Goal: Transaction & Acquisition: Subscribe to service/newsletter

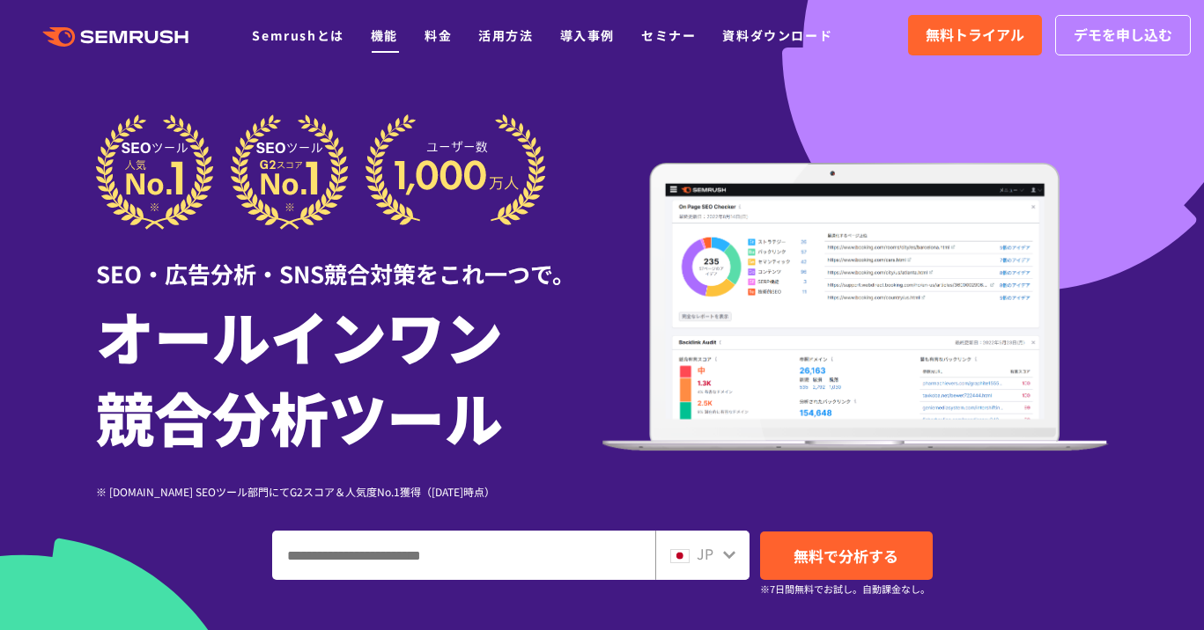
click at [380, 41] on link "機能" at bounding box center [384, 35] width 27 height 18
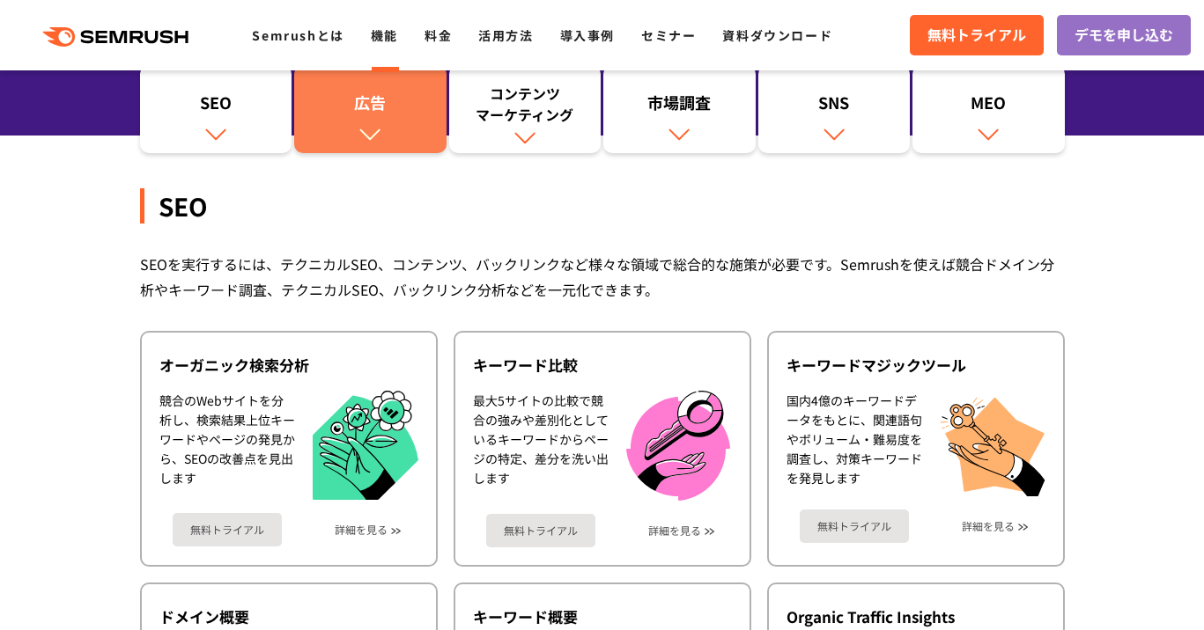
click at [355, 128] on link "広告" at bounding box center [370, 109] width 152 height 88
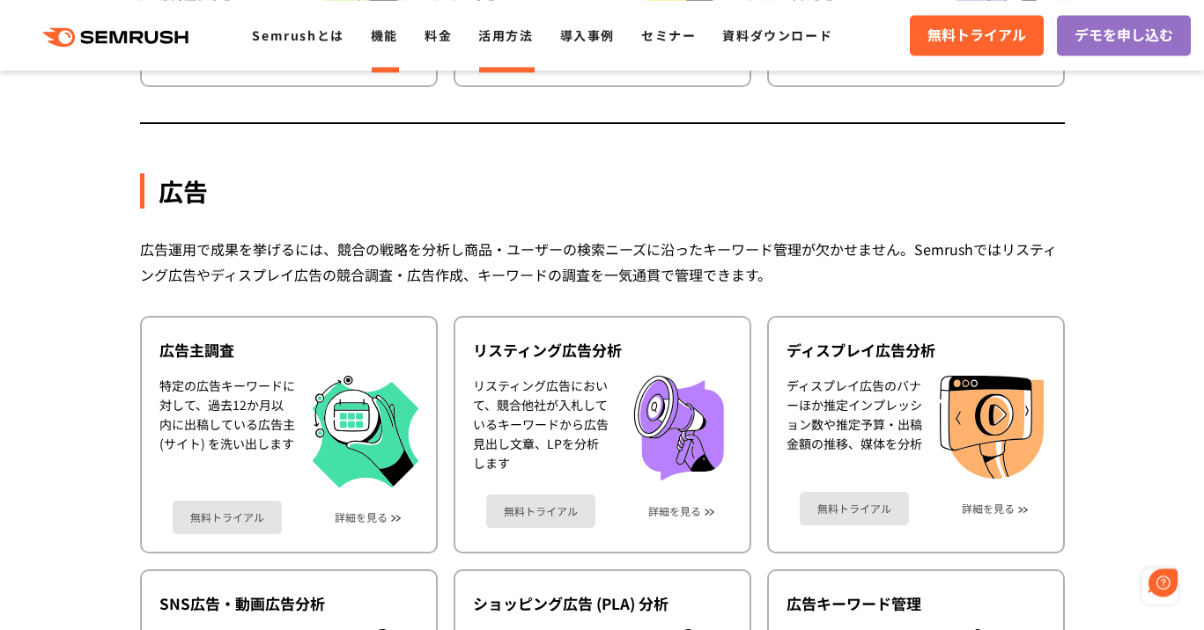
scroll to position [1458, 0]
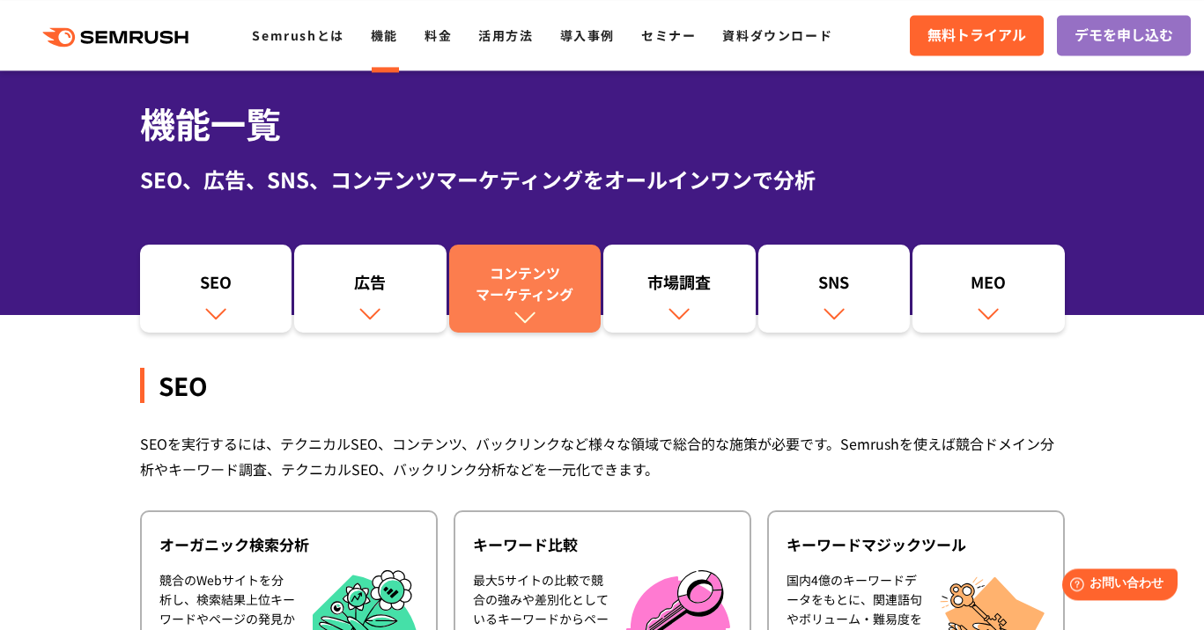
click at [496, 271] on div "コンテンツ マーケティング" at bounding box center [525, 283] width 135 height 42
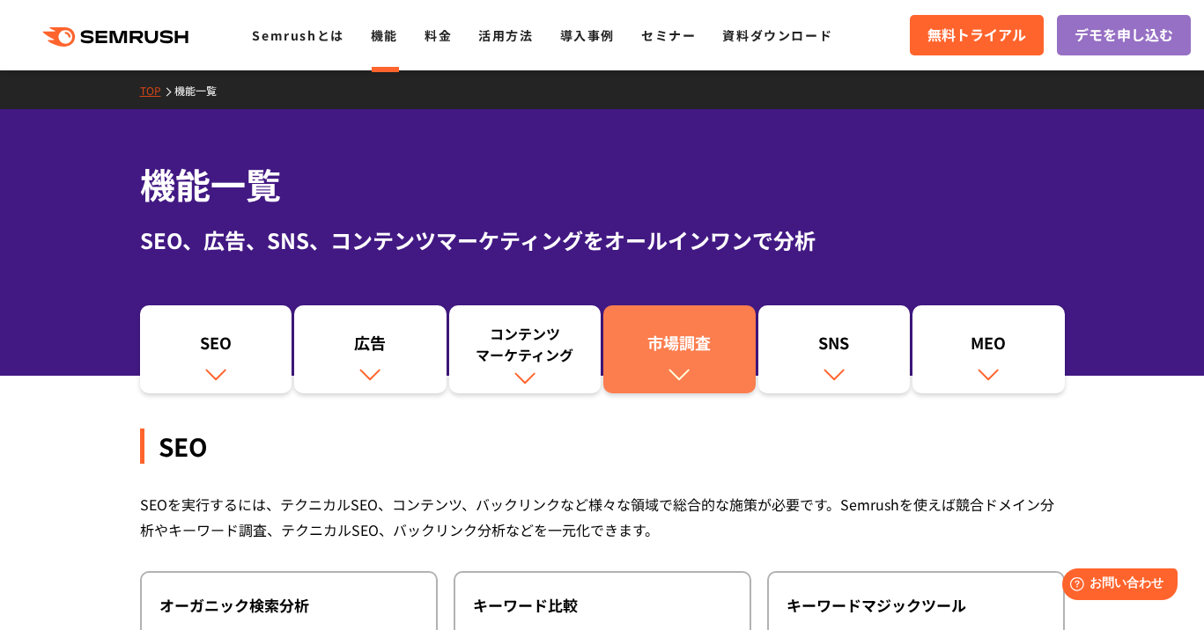
click at [703, 355] on div "市場調査" at bounding box center [679, 347] width 135 height 30
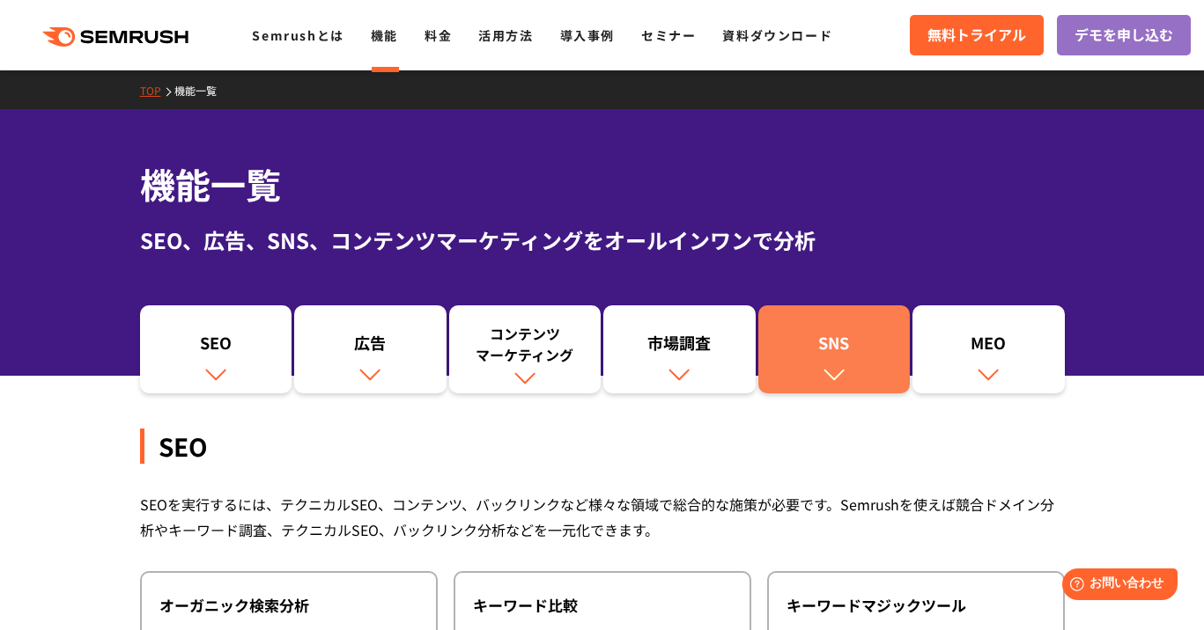
click at [822, 334] on div "SNS" at bounding box center [834, 347] width 135 height 30
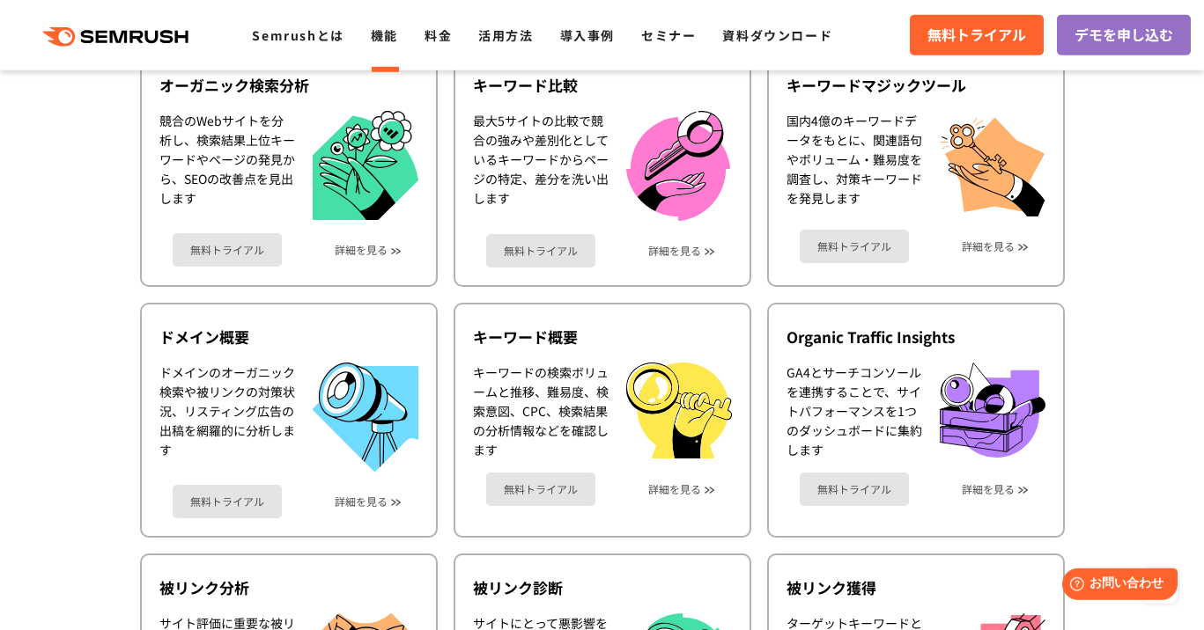
scroll to position [12, 0]
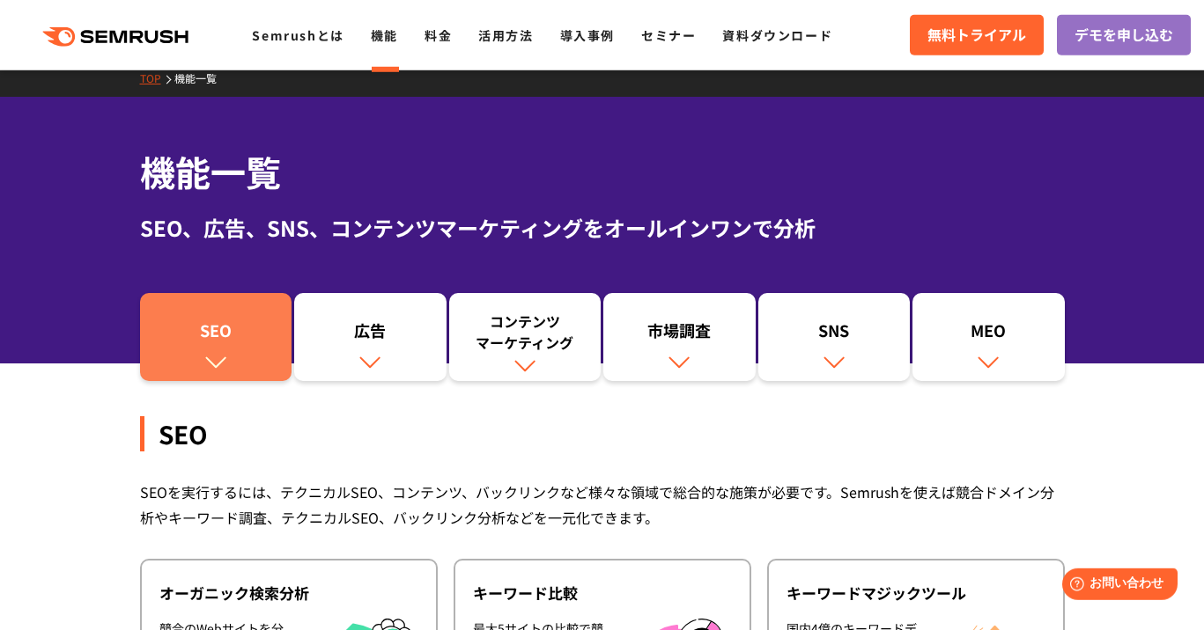
click at [275, 348] on div "SEO" at bounding box center [216, 335] width 135 height 30
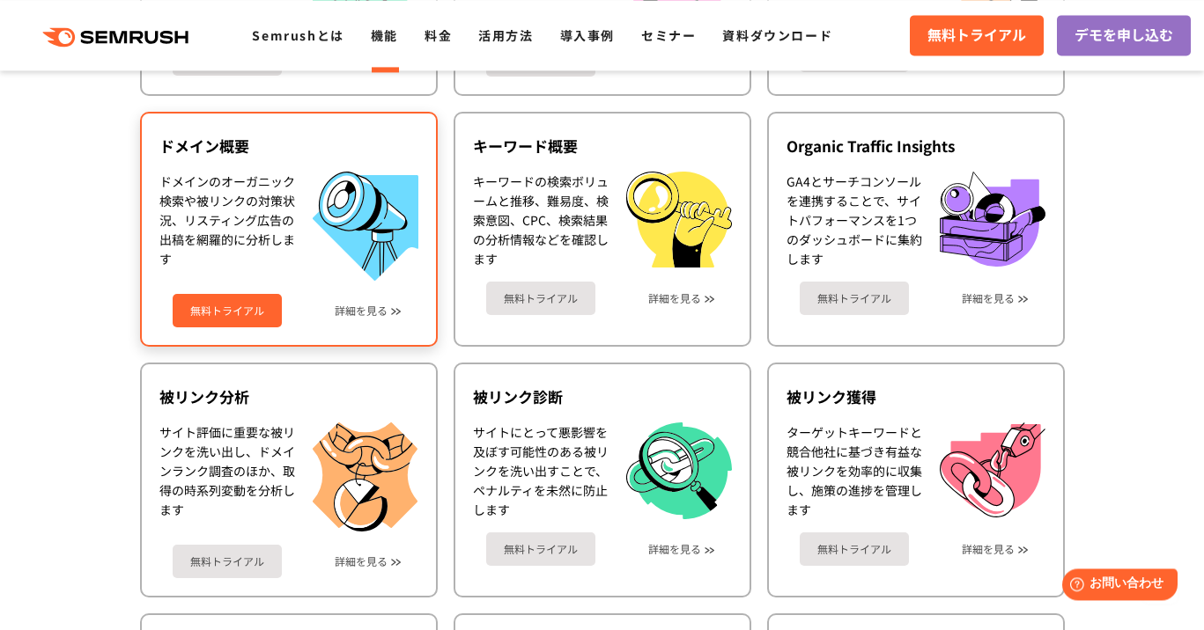
scroll to position [1237, 0]
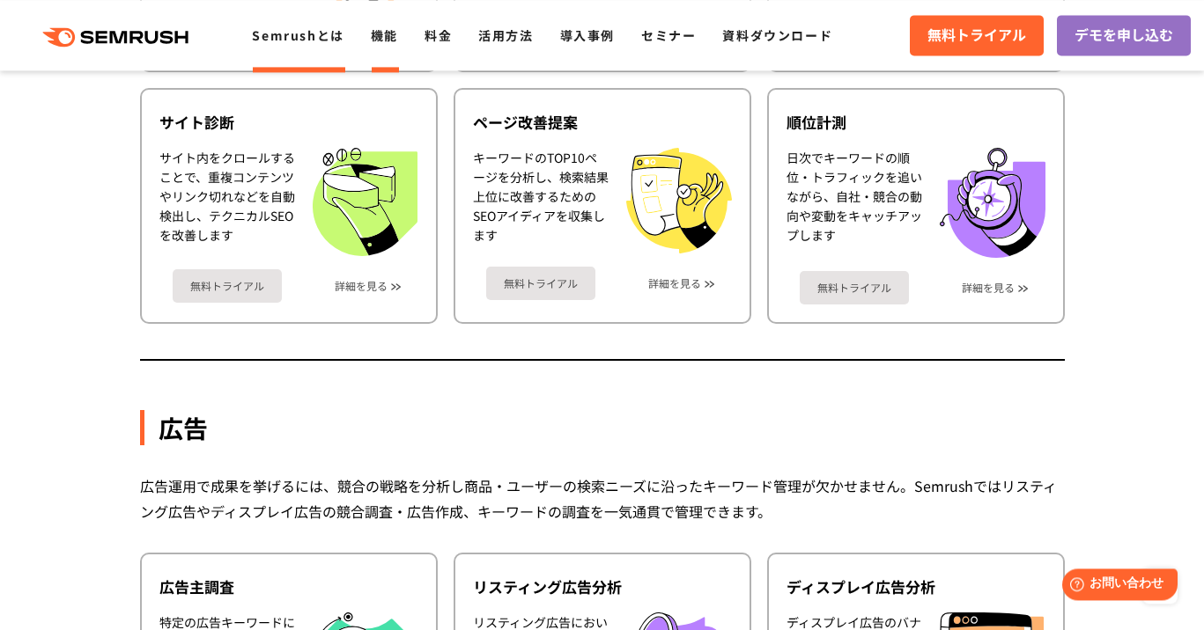
click at [308, 37] on link "Semrushとは" at bounding box center [298, 35] width 92 height 18
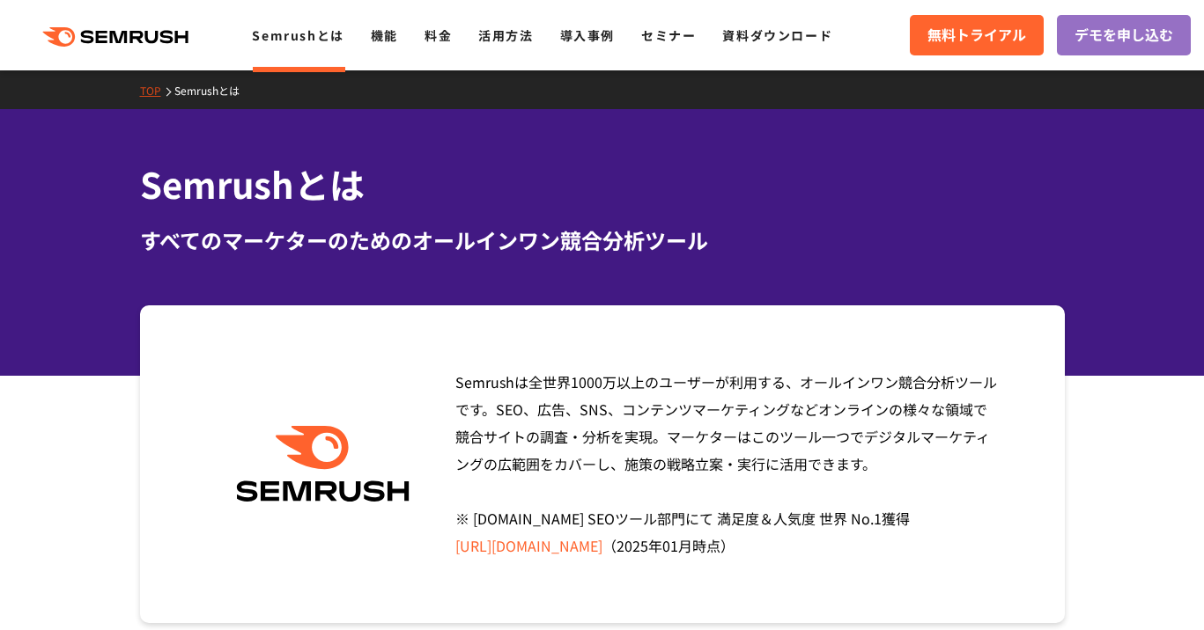
click at [446, 34] on link "料金" at bounding box center [437, 35] width 27 height 18
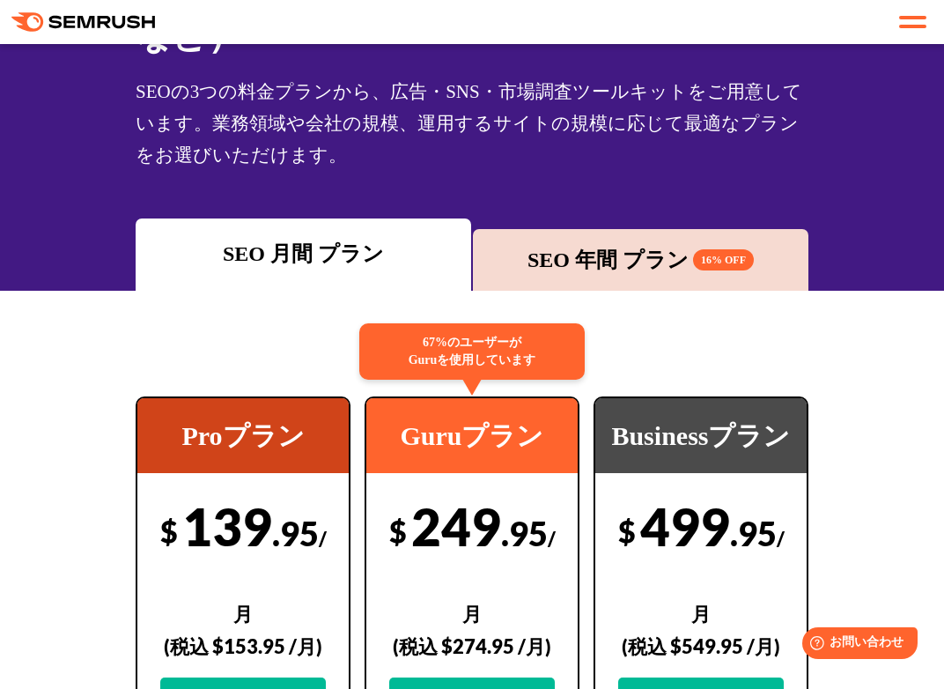
scroll to position [322, 0]
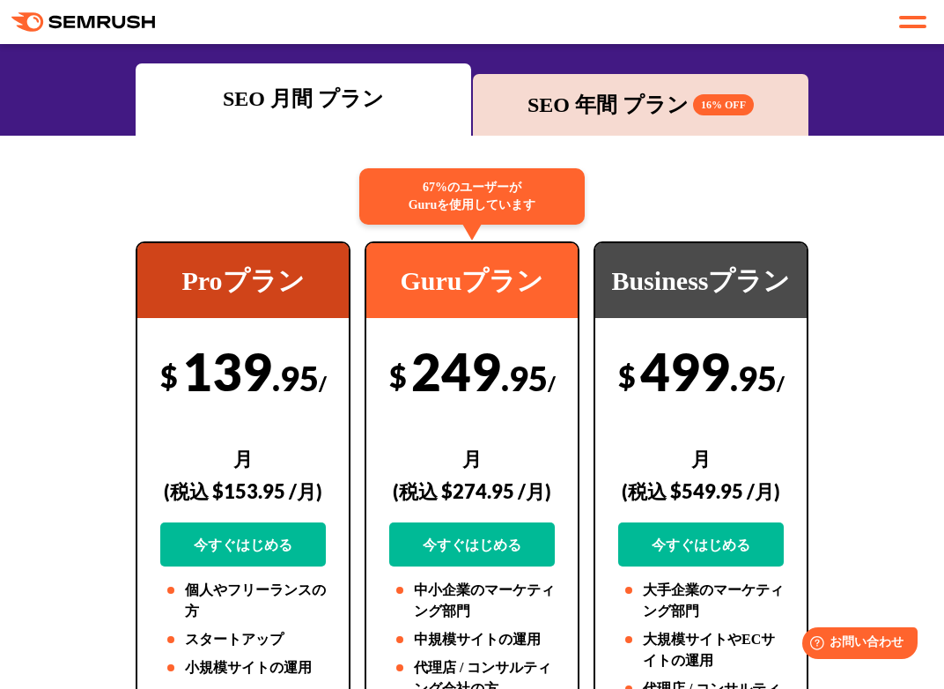
click at [642, 116] on div "SEO 年間 プラン 16% OFF" at bounding box center [641, 105] width 318 height 32
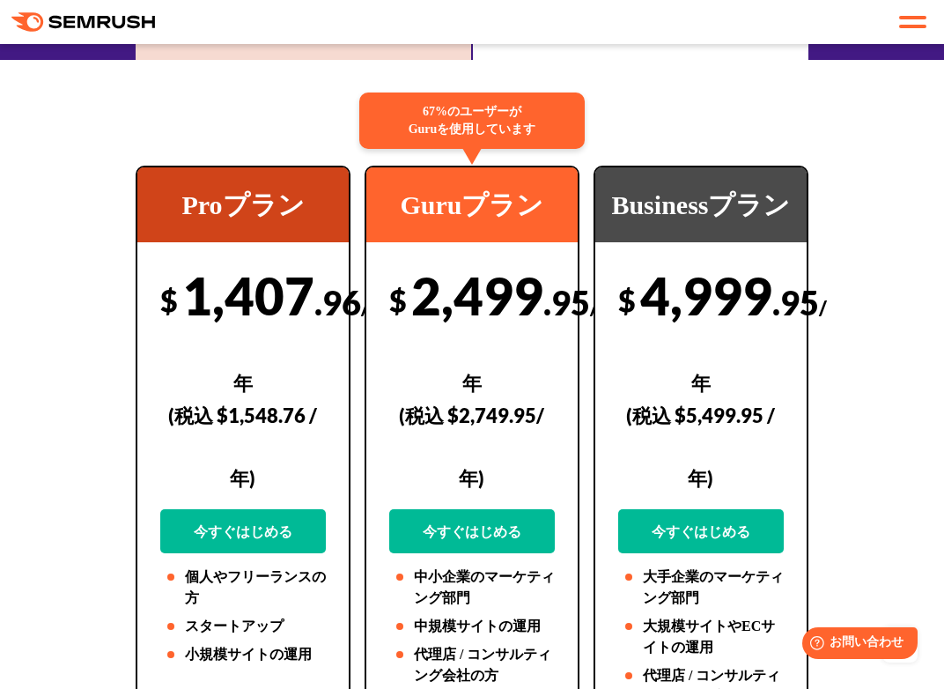
scroll to position [329, 0]
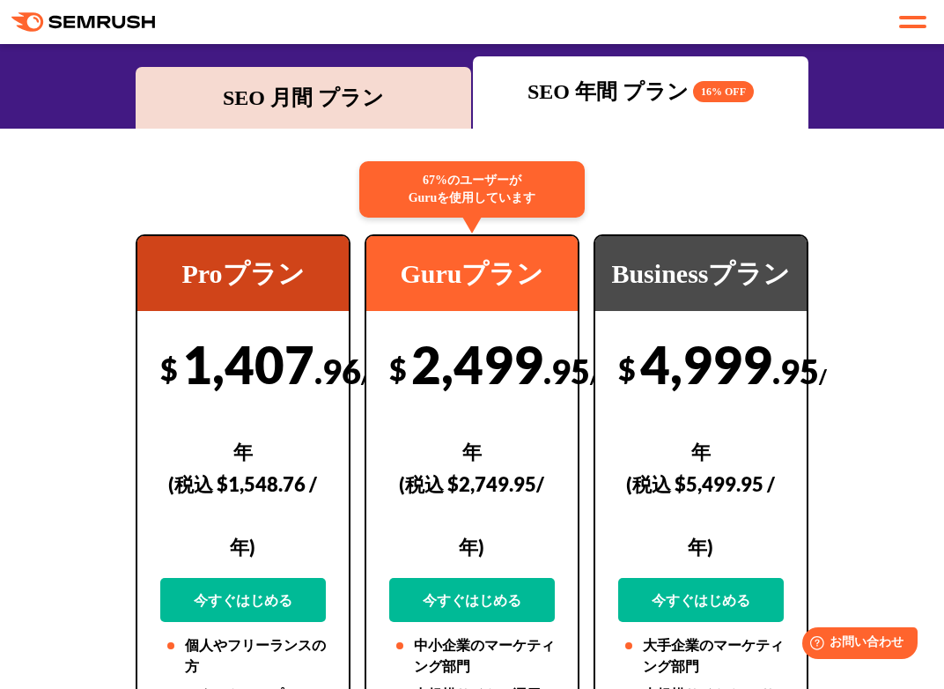
click at [270, 110] on div "SEO 月間 プラン" at bounding box center [303, 98] width 318 height 32
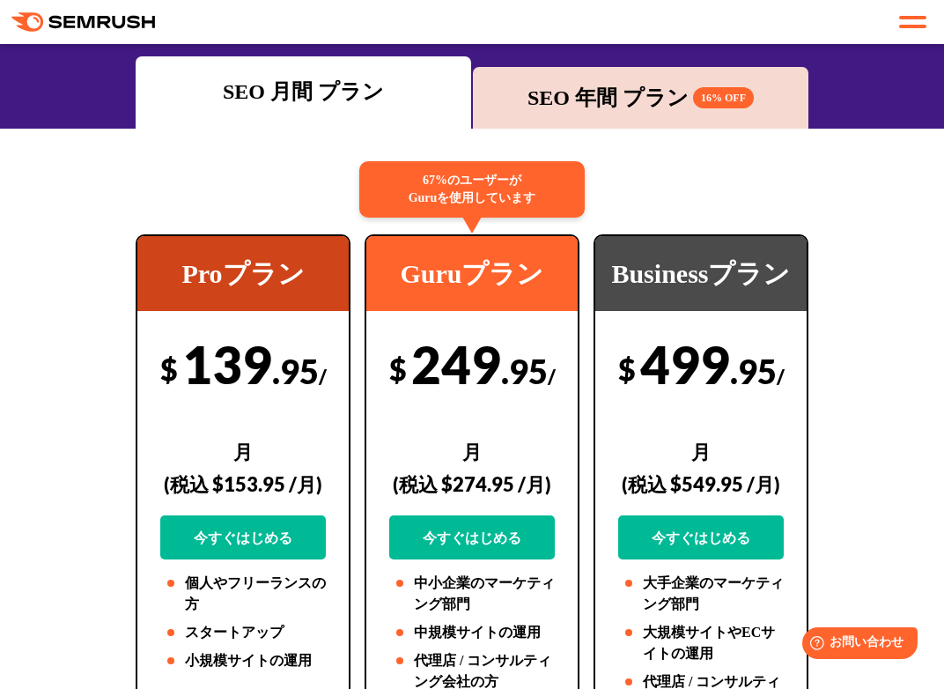
click at [601, 89] on div "SEO 年間 プラン 16% OFF" at bounding box center [641, 98] width 318 height 32
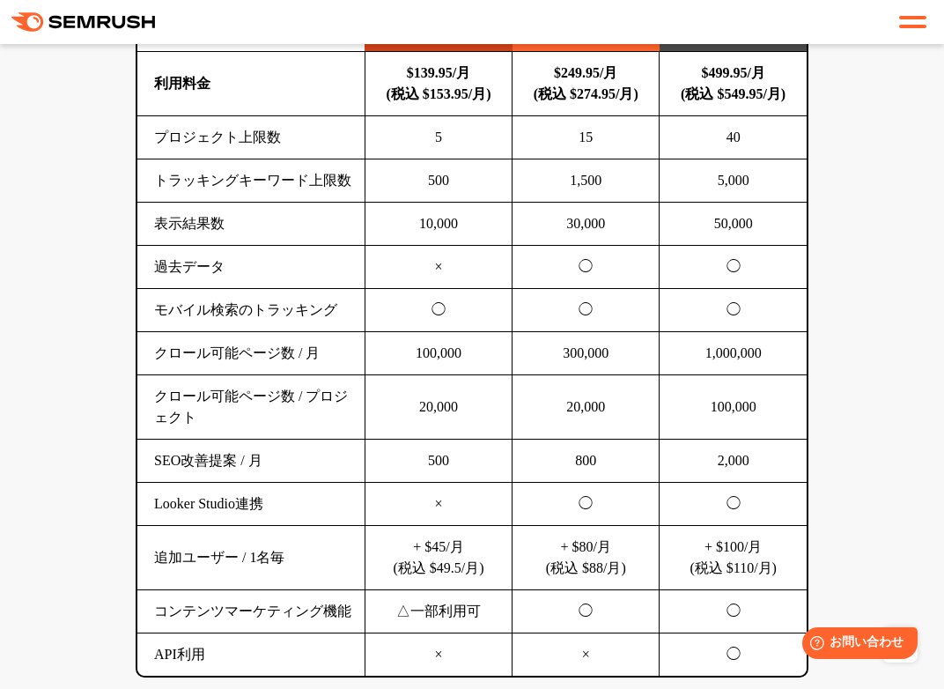
scroll to position [1540, 0]
